Goal: Contribute content: Add original content to the website for others to see

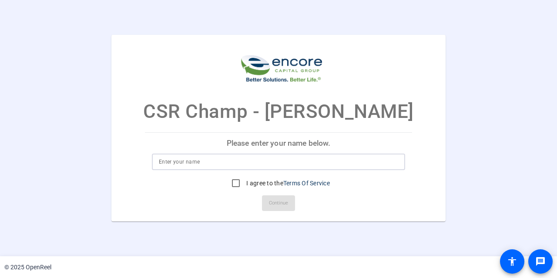
click at [317, 164] on input at bounding box center [278, 162] width 239 height 10
type input "tedxtr"
click at [258, 185] on label "I agree to the Terms Of Service" at bounding box center [287, 183] width 85 height 9
click at [245, 185] on input "I agree to the Terms Of Service" at bounding box center [235, 182] width 17 height 17
checkbox input "true"
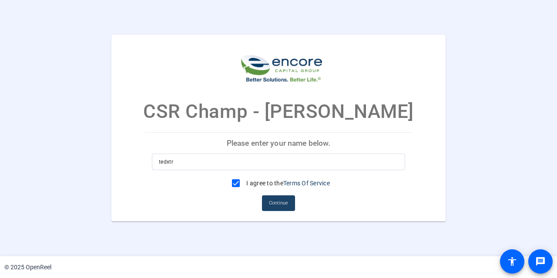
click at [277, 200] on span "Continue" at bounding box center [278, 203] width 19 height 13
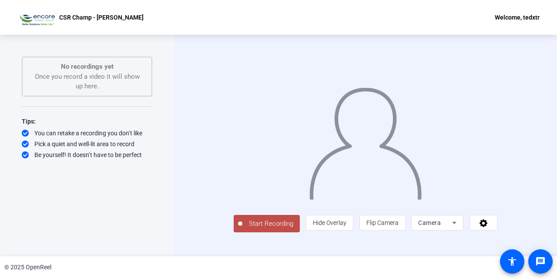
click at [244, 229] on span "Start Recording" at bounding box center [270, 224] width 57 height 10
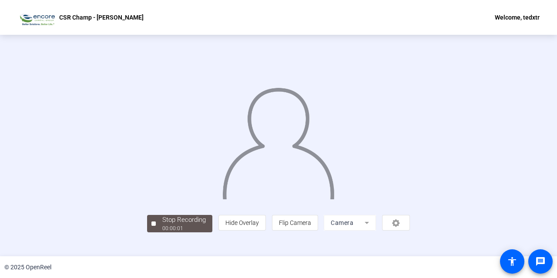
scroll to position [42, 0]
click at [162, 232] on div "00:00:07" at bounding box center [184, 229] width 44 height 8
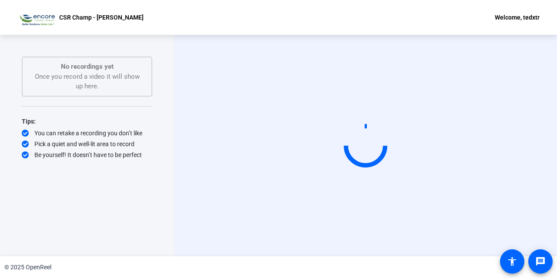
scroll to position [0, 0]
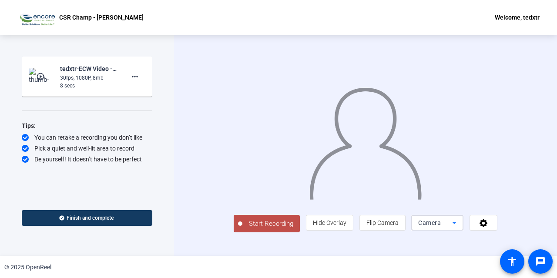
click at [452, 228] on div "Camera" at bounding box center [435, 223] width 34 height 10
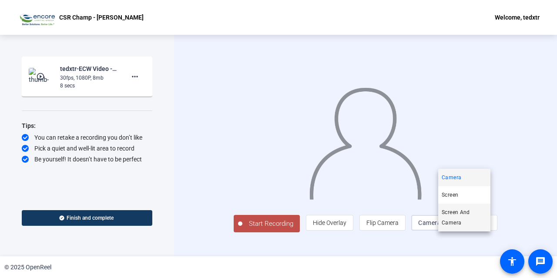
click at [463, 215] on span "Screen And Camera" at bounding box center [464, 217] width 45 height 21
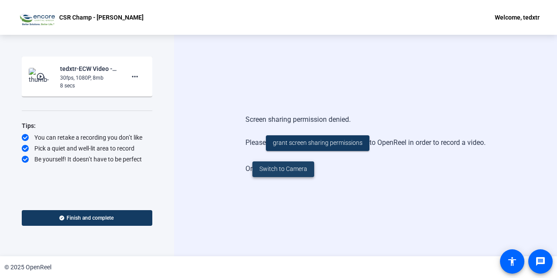
click at [299, 173] on span "Switch to Camera" at bounding box center [283, 168] width 48 height 9
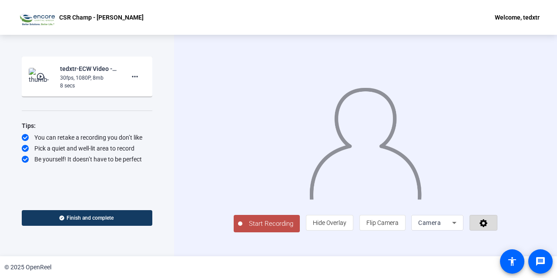
click at [489, 227] on icon at bounding box center [484, 222] width 10 height 9
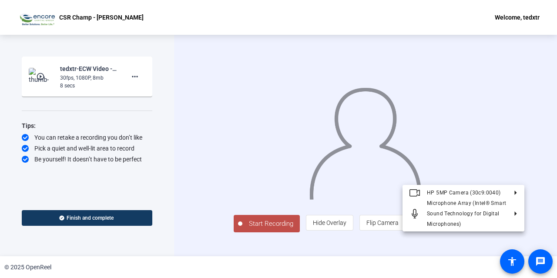
click at [511, 237] on div at bounding box center [278, 139] width 557 height 278
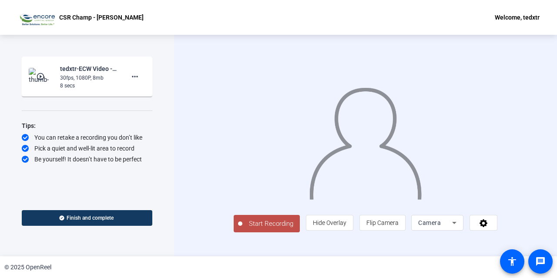
click at [242, 229] on span "Start Recording" at bounding box center [270, 224] width 57 height 10
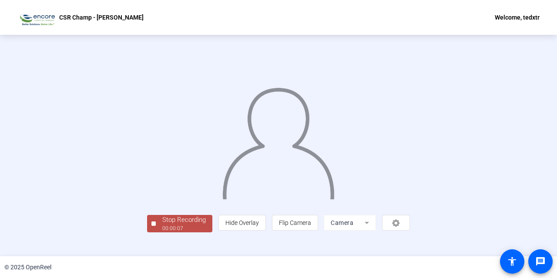
scroll to position [42, 0]
click at [162, 225] on div "Stop Recording" at bounding box center [184, 220] width 44 height 10
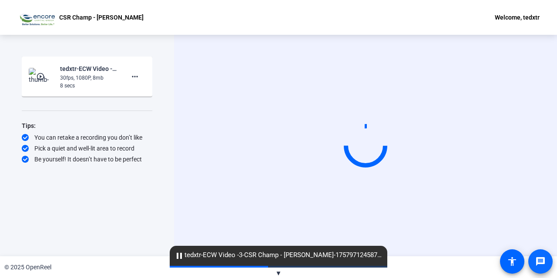
click at [547, 263] on span at bounding box center [540, 261] width 21 height 21
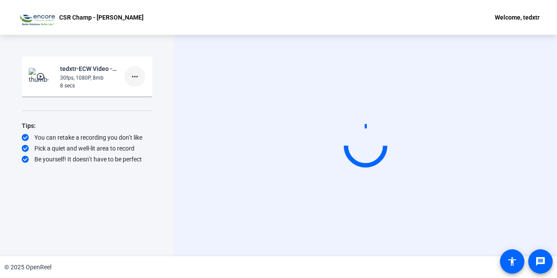
click at [137, 77] on mat-icon "more_horiz" at bounding box center [135, 76] width 10 height 10
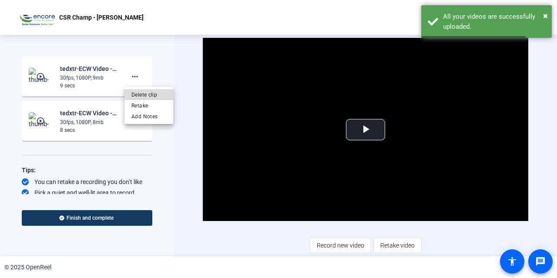
click at [164, 96] on span "Delete clip" at bounding box center [148, 95] width 35 height 10
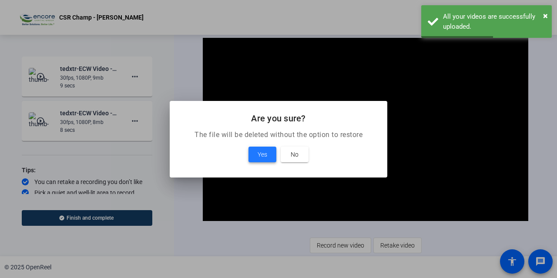
click at [257, 154] on span at bounding box center [262, 154] width 28 height 21
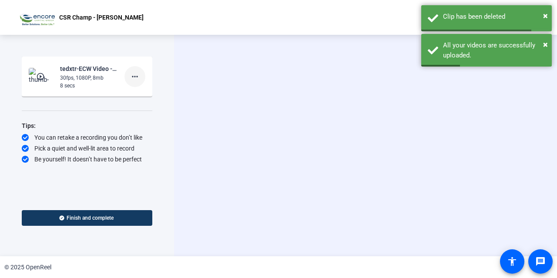
click at [136, 74] on mat-icon "more_horiz" at bounding box center [135, 76] width 10 height 10
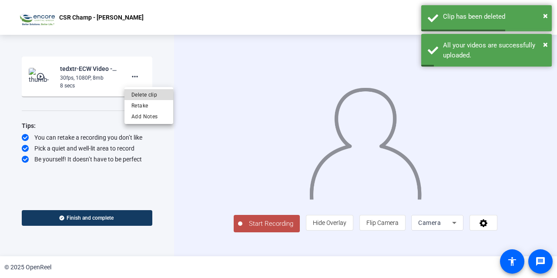
click at [153, 94] on span "Delete clip" at bounding box center [148, 95] width 35 height 10
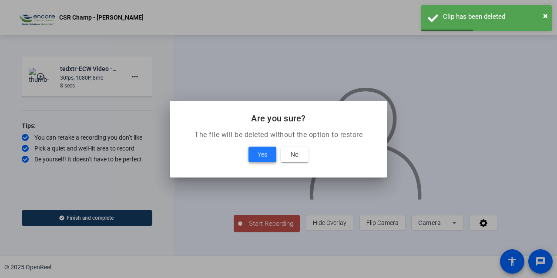
click at [256, 154] on span at bounding box center [262, 154] width 28 height 21
